Goal: Subscribe to service/newsletter

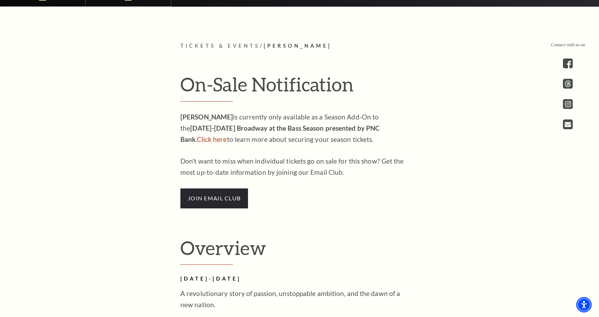
scroll to position [408, 0]
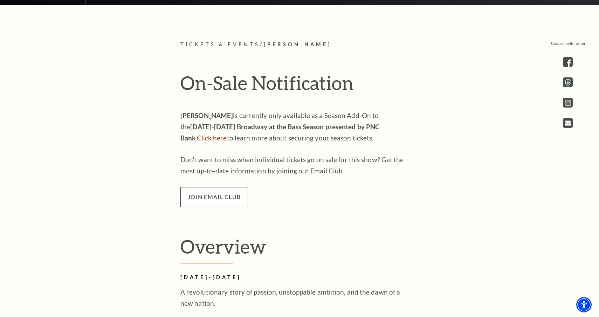
click at [236, 201] on span "join email club" at bounding box center [214, 197] width 68 height 20
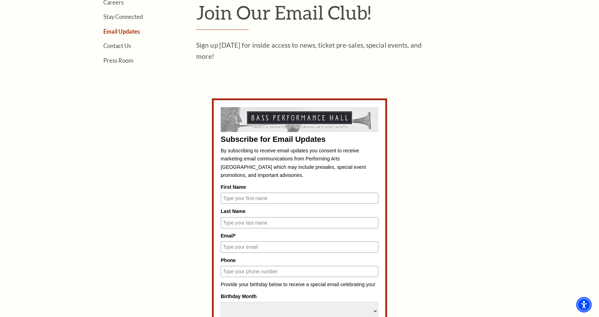
scroll to position [244, 0]
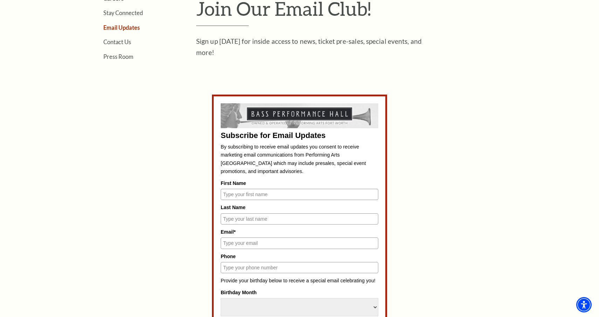
click at [233, 197] on input "First Name" at bounding box center [300, 194] width 158 height 11
type input "Jay"
type input "Tepler"
type input "jaytepler27@gmail.com"
type input "9177574488"
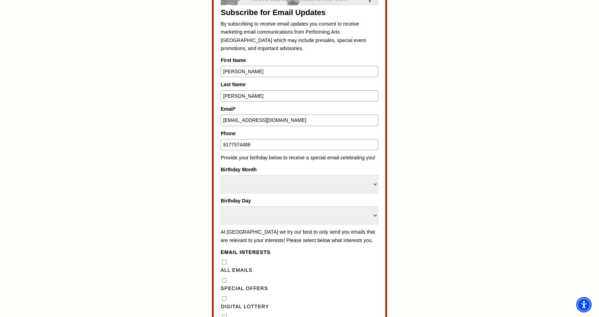
scroll to position [380, 0]
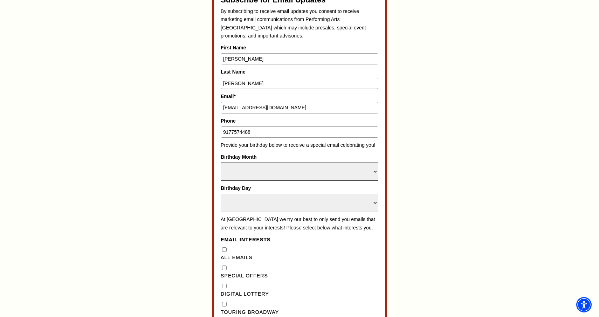
click at [257, 176] on select "Select Month January February March April May June July August September Octobe…" at bounding box center [300, 171] width 158 height 18
select select "May"
click at [221, 162] on select "Select Month January February March April May June July August September Octobe…" at bounding box center [300, 171] width 158 height 18
click at [245, 197] on select "Select Day 1 2 3 4 5 6 7 8 9 10 11 12 13 14 15 16 17 18 19 20 21 22 23 24 25 26…" at bounding box center [300, 203] width 158 height 18
select select "8"
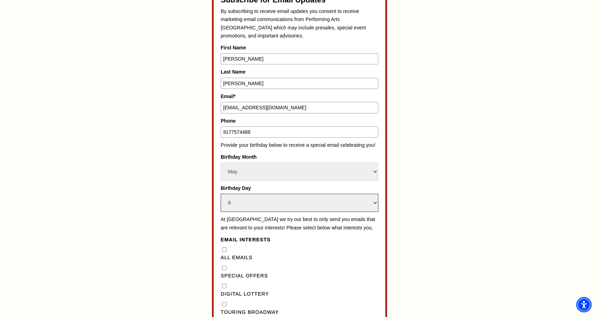
click at [221, 194] on select "Select Day 1 2 3 4 5 6 7 8 9 10 11 12 13 14 15 16 17 18 19 20 21 22 23 24 25 26…" at bounding box center [300, 203] width 158 height 18
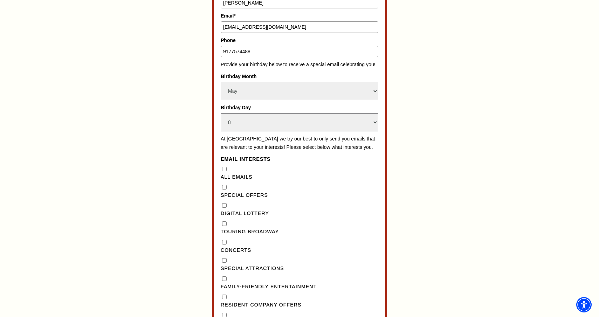
scroll to position [470, 0]
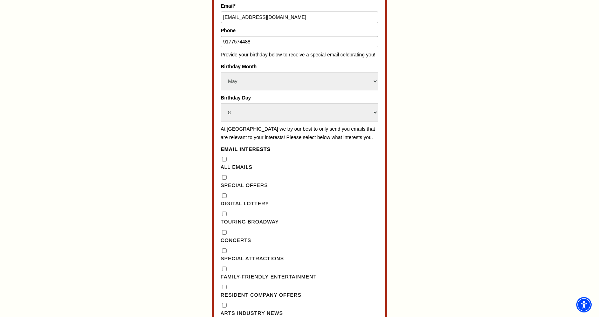
click at [225, 180] on "] "Special Offers" at bounding box center [224, 177] width 5 height 5
checkbox "] "true"
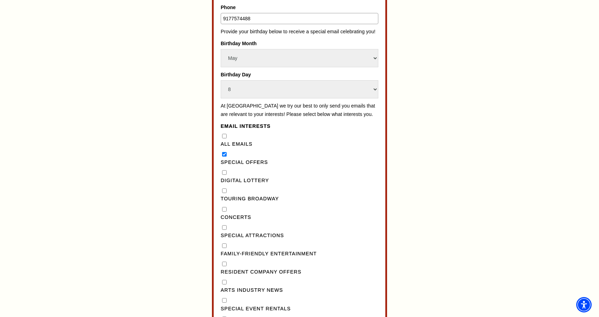
scroll to position [504, 0]
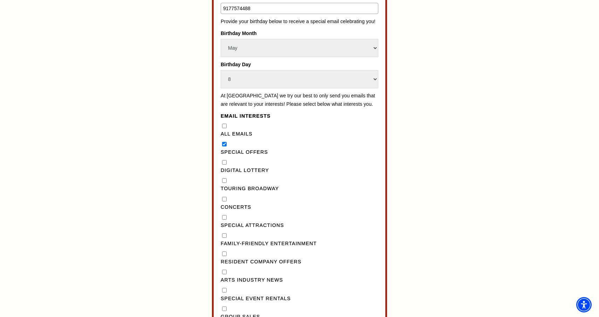
click at [224, 165] on Lottery"] "Digital Lottery" at bounding box center [224, 162] width 5 height 5
checkbox Lottery"] "true"
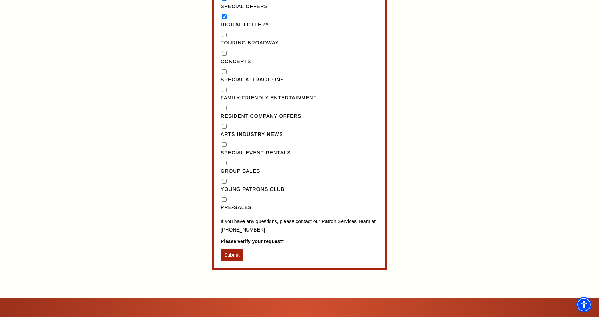
scroll to position [652, 0]
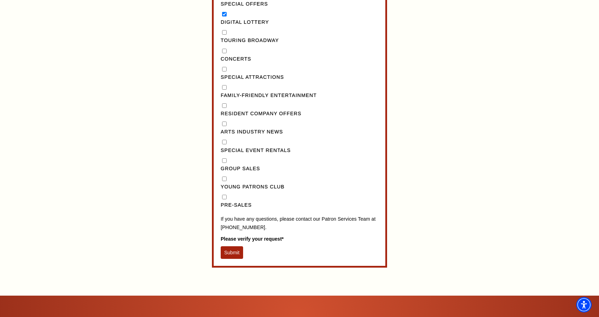
click at [224, 199] on input "Pre-Sales" at bounding box center [224, 197] width 5 height 5
checkbox input "true"
click at [229, 259] on button "Submit" at bounding box center [232, 252] width 22 height 13
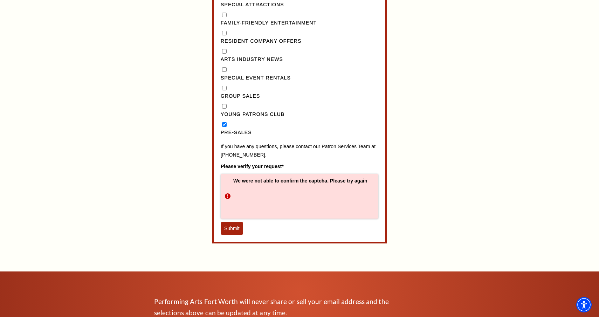
scroll to position [727, 0]
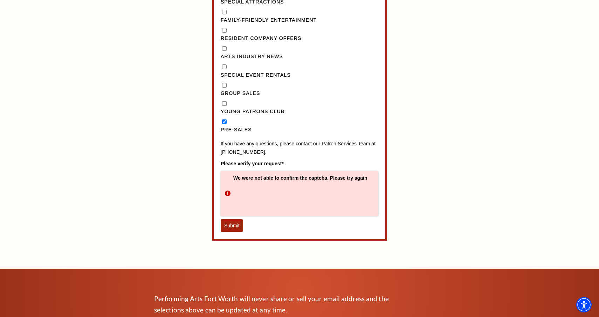
click at [237, 229] on button "Submit" at bounding box center [232, 225] width 22 height 13
